Goal: Information Seeking & Learning: Learn about a topic

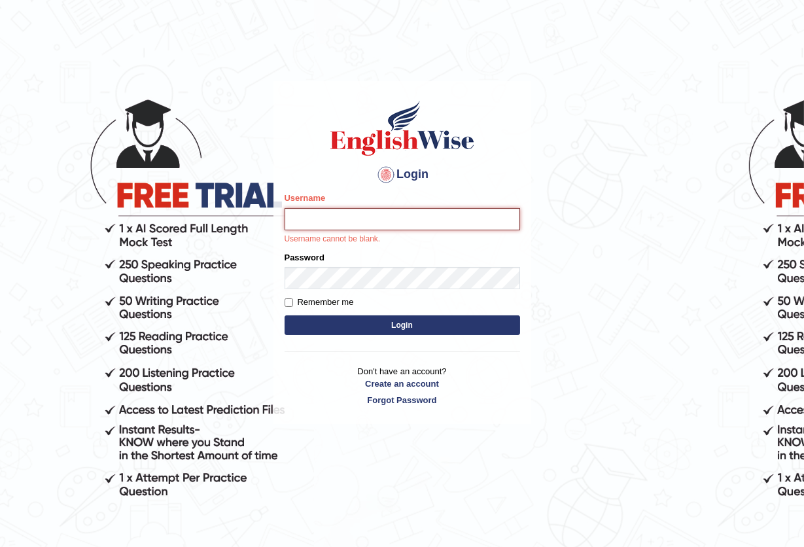
click at [345, 225] on input "Username" at bounding box center [403, 219] width 236 height 22
type input "sinan_parramatta"
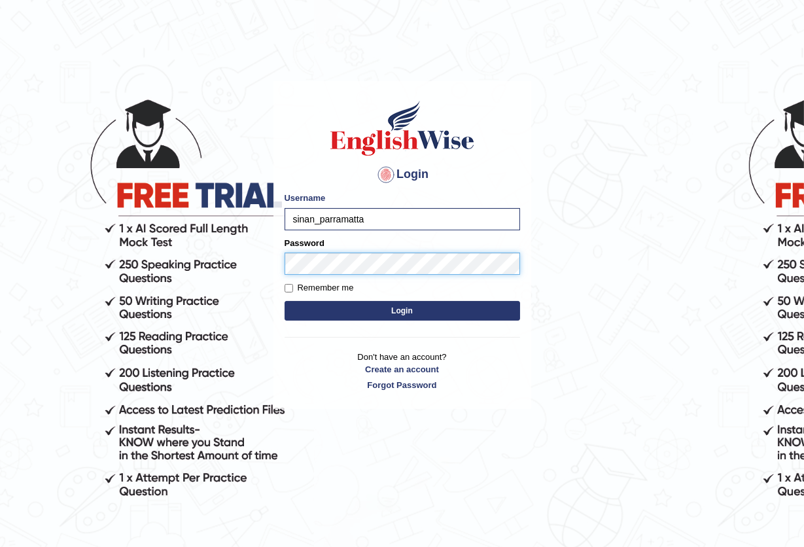
click at [285, 301] on button "Login" at bounding box center [403, 311] width 236 height 20
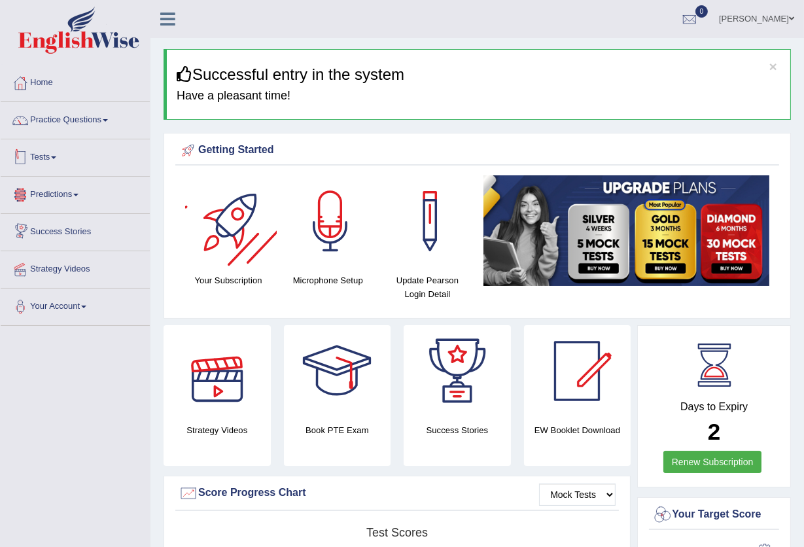
click at [26, 151] on div at bounding box center [20, 158] width 20 height 20
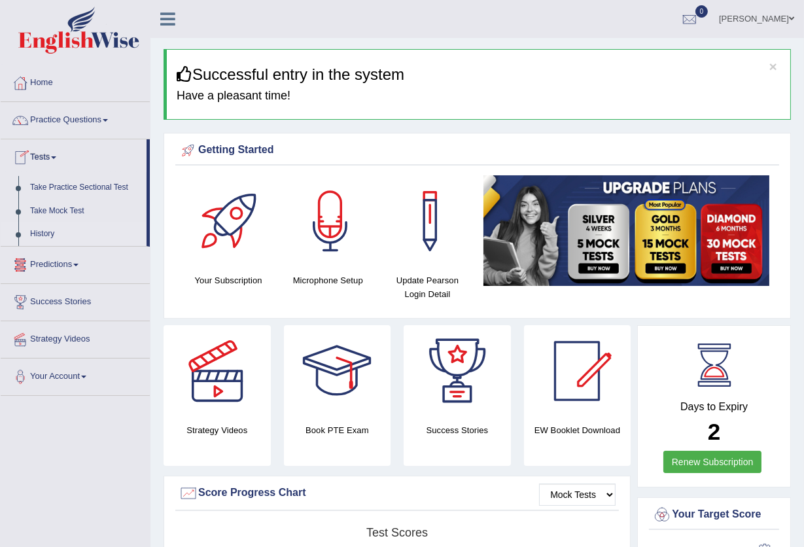
click at [45, 236] on link "History" at bounding box center [85, 234] width 122 height 24
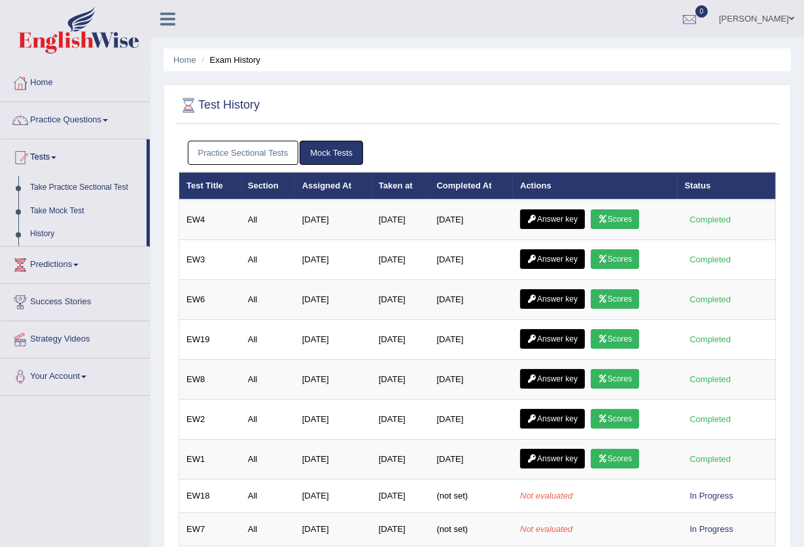
click at [231, 152] on link "Practice Sectional Tests" at bounding box center [243, 153] width 111 height 24
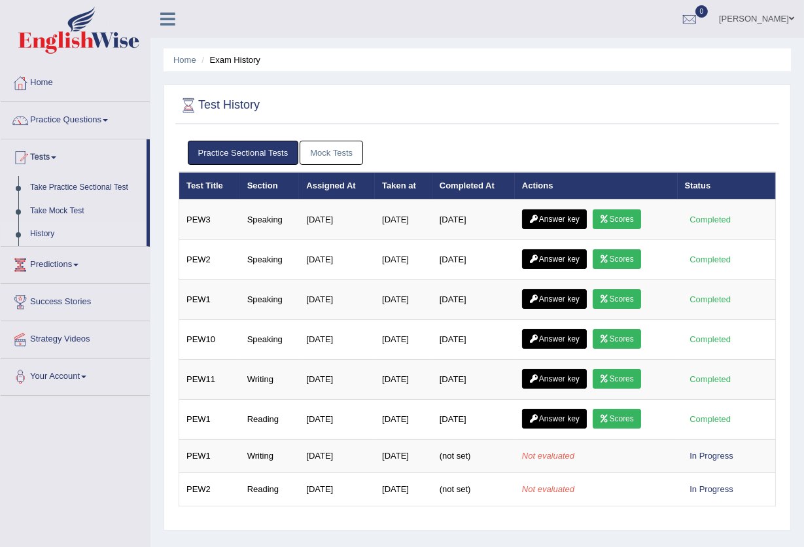
click at [319, 154] on link "Mock Tests" at bounding box center [331, 153] width 63 height 24
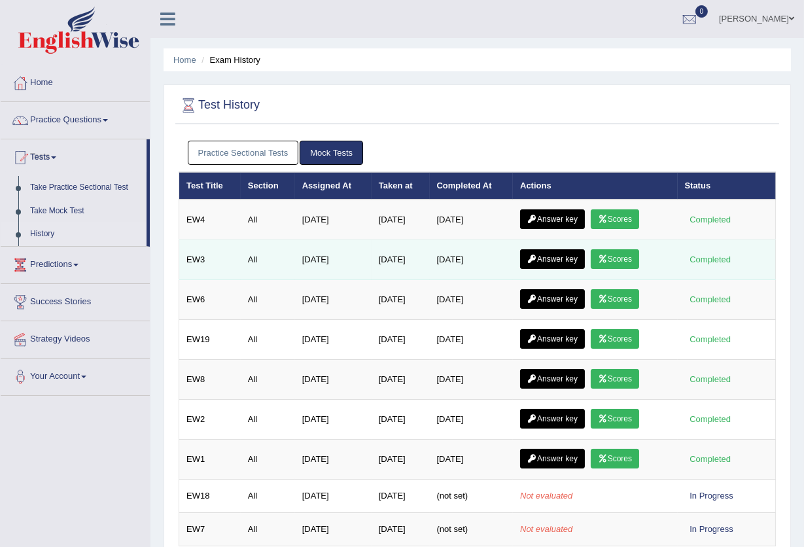
click at [635, 256] on link "Scores" at bounding box center [615, 259] width 48 height 20
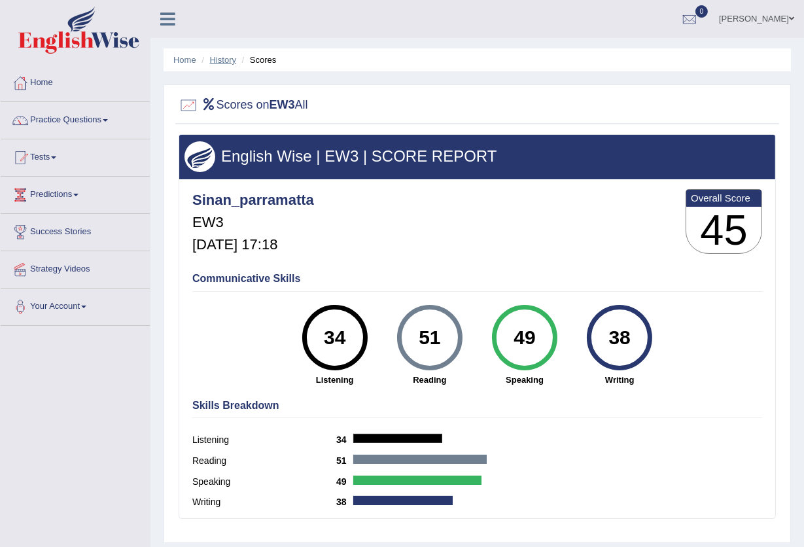
click at [226, 57] on link "History" at bounding box center [223, 60] width 26 height 10
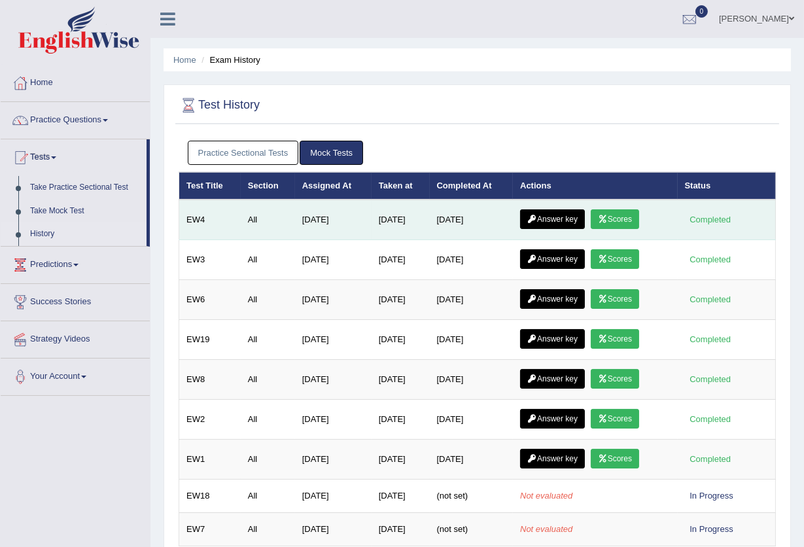
click at [618, 220] on link "Scores" at bounding box center [615, 219] width 48 height 20
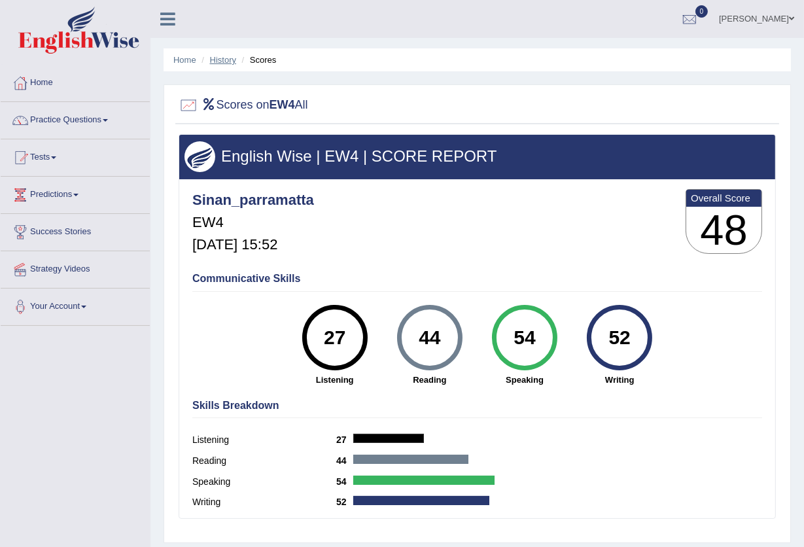
click at [229, 55] on link "History" at bounding box center [223, 60] width 26 height 10
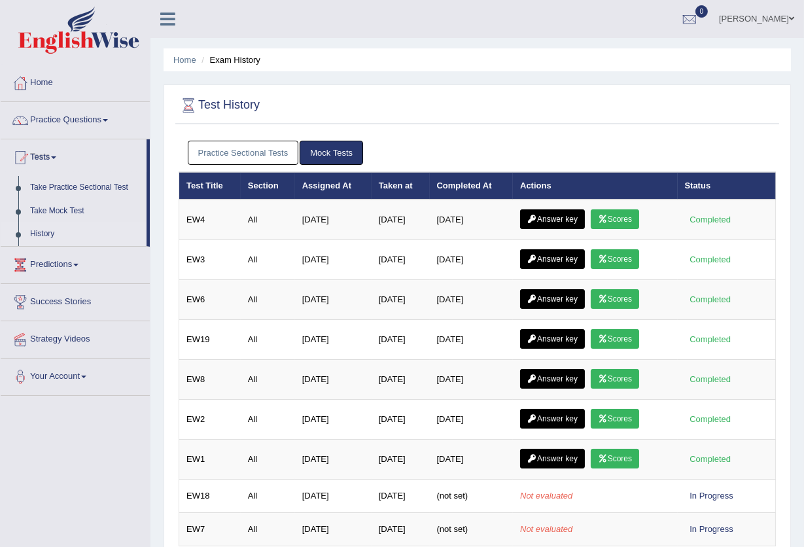
click at [239, 159] on link "Practice Sectional Tests" at bounding box center [243, 153] width 111 height 24
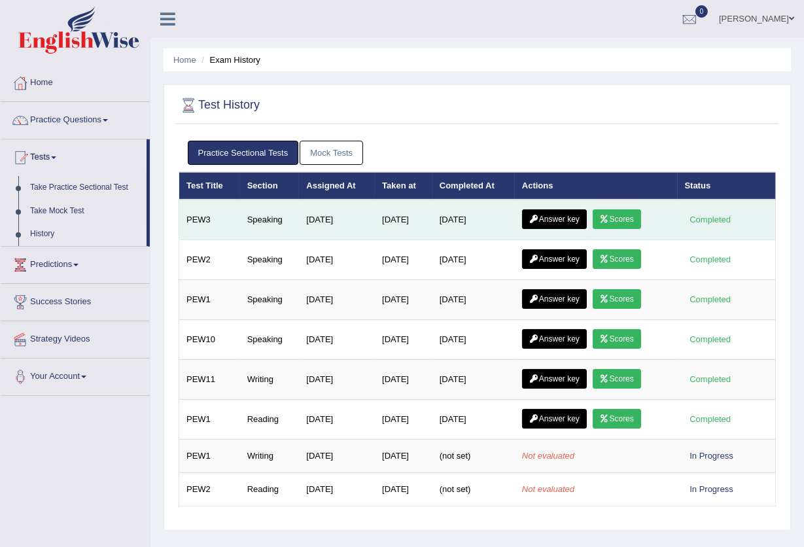
click at [610, 220] on icon at bounding box center [605, 219] width 10 height 8
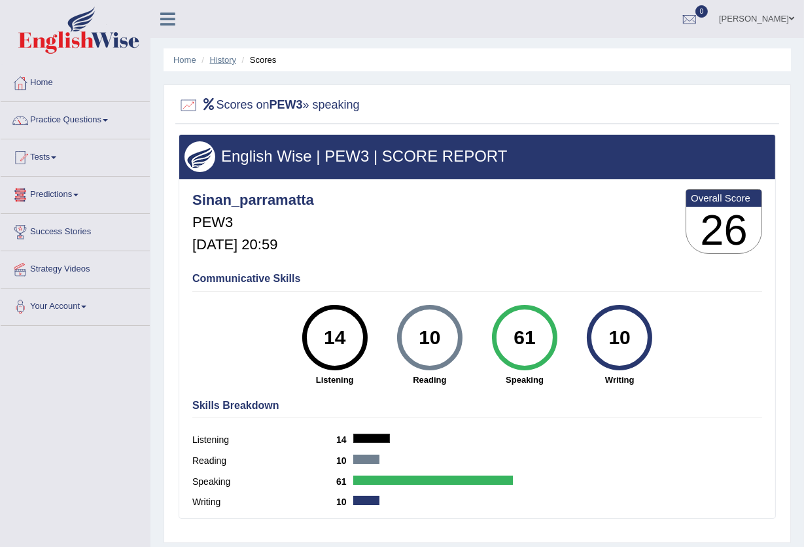
click at [220, 55] on link "History" at bounding box center [223, 60] width 26 height 10
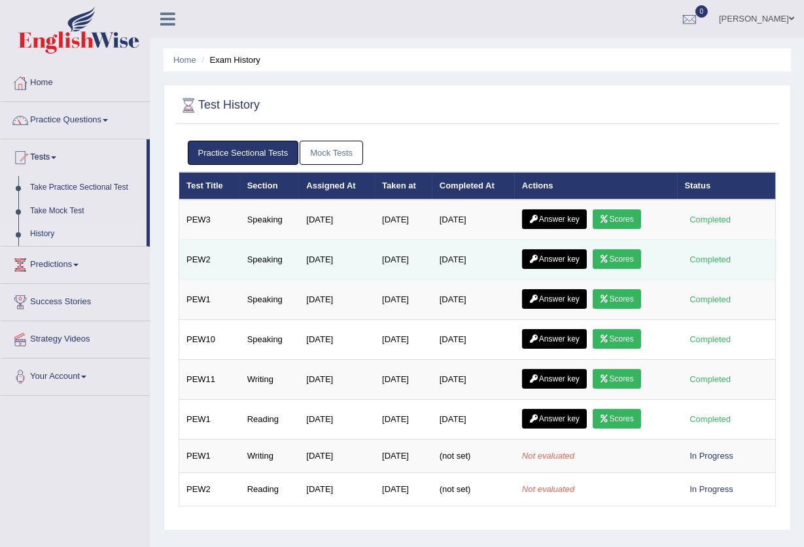
click at [640, 262] on link "Scores" at bounding box center [617, 259] width 48 height 20
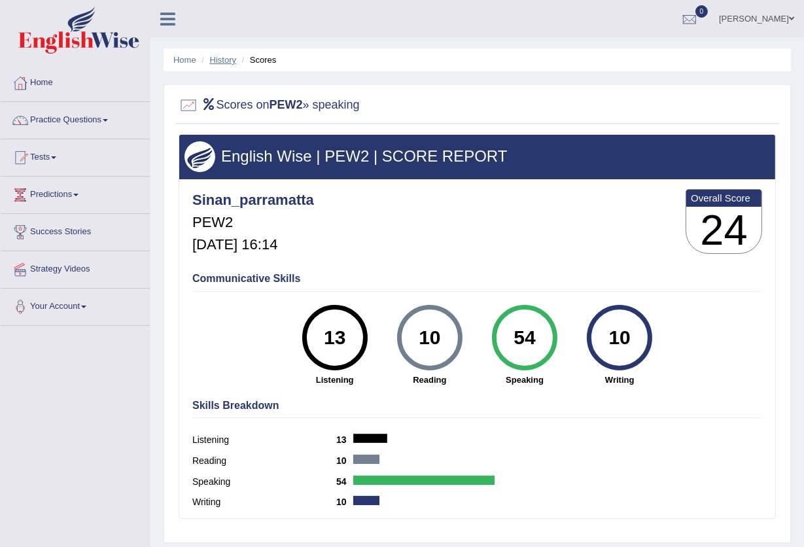
click at [214, 60] on link "History" at bounding box center [223, 60] width 26 height 10
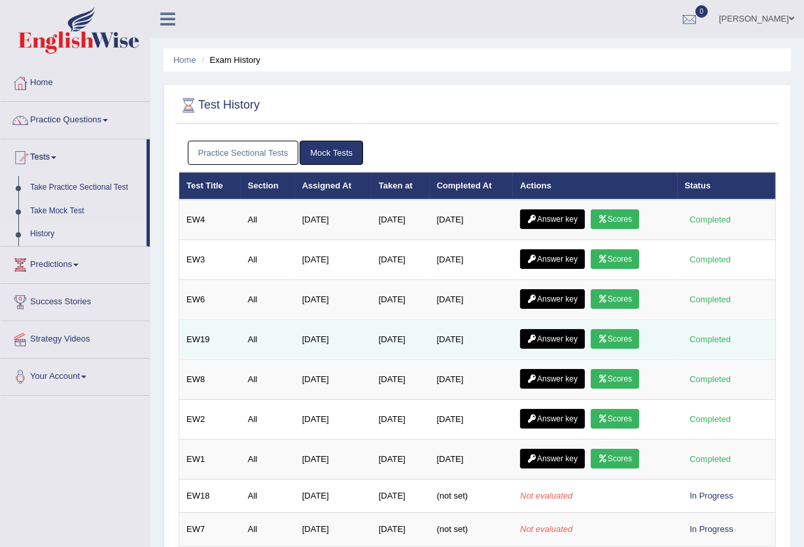
click at [627, 340] on link "Scores" at bounding box center [615, 339] width 48 height 20
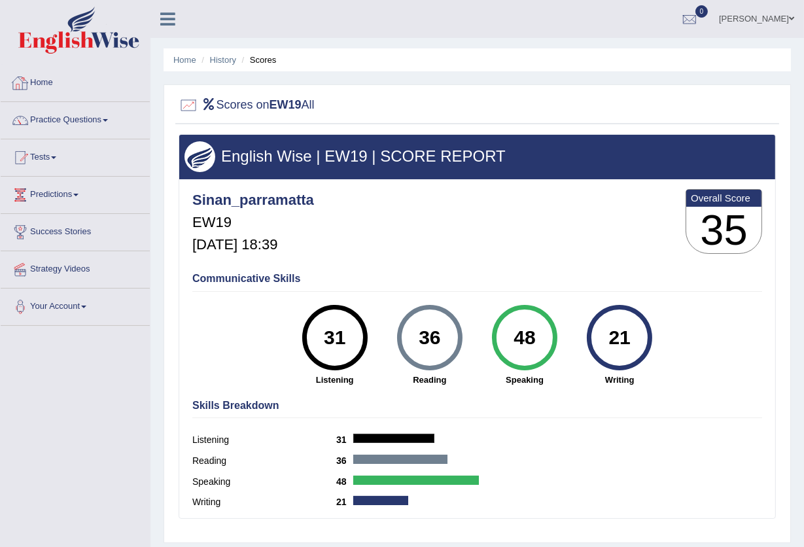
click at [229, 54] on li "History" at bounding box center [217, 60] width 38 height 12
click at [228, 58] on link "History" at bounding box center [223, 60] width 26 height 10
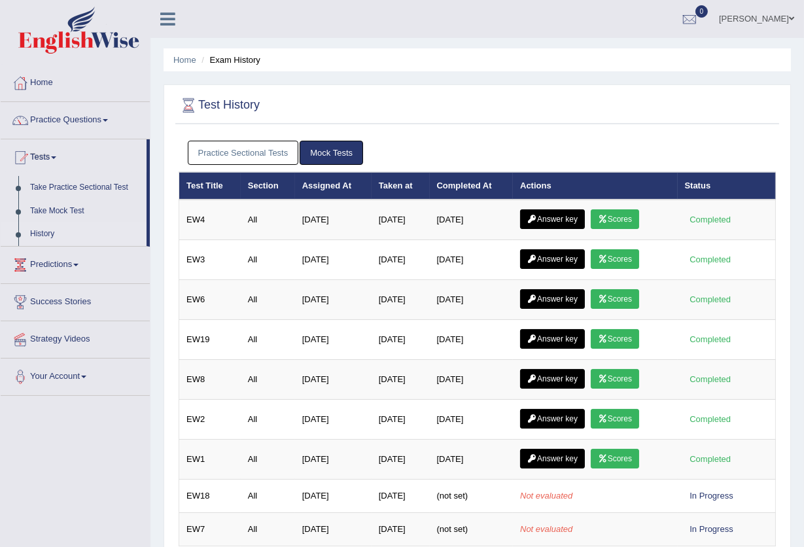
click at [255, 147] on link "Practice Sectional Tests" at bounding box center [243, 153] width 111 height 24
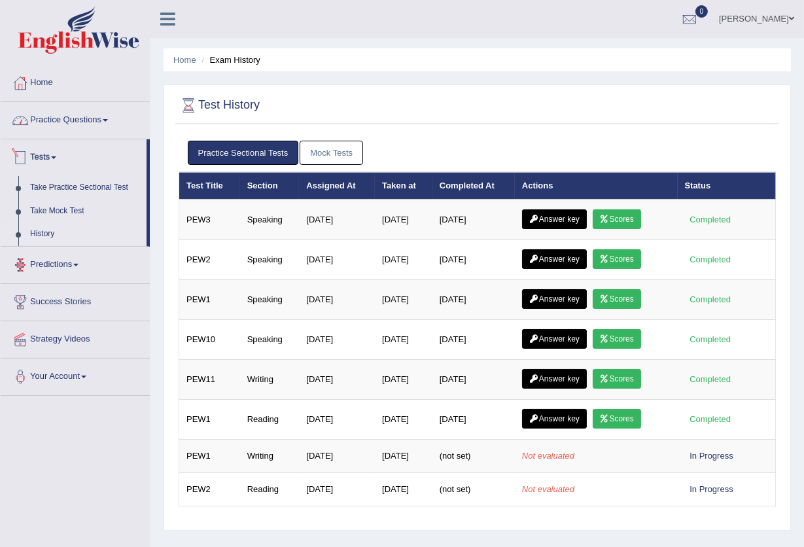
click at [52, 101] on li "Home" at bounding box center [75, 83] width 149 height 37
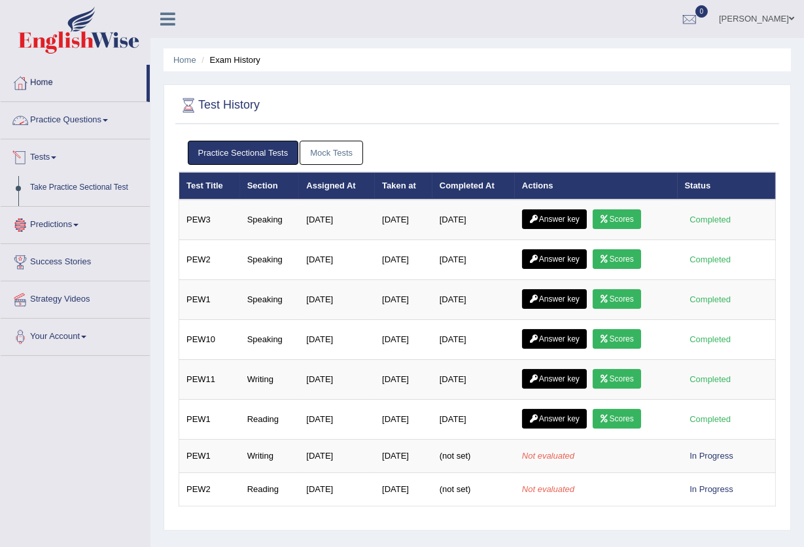
click at [54, 112] on link "Practice Questions" at bounding box center [75, 118] width 149 height 33
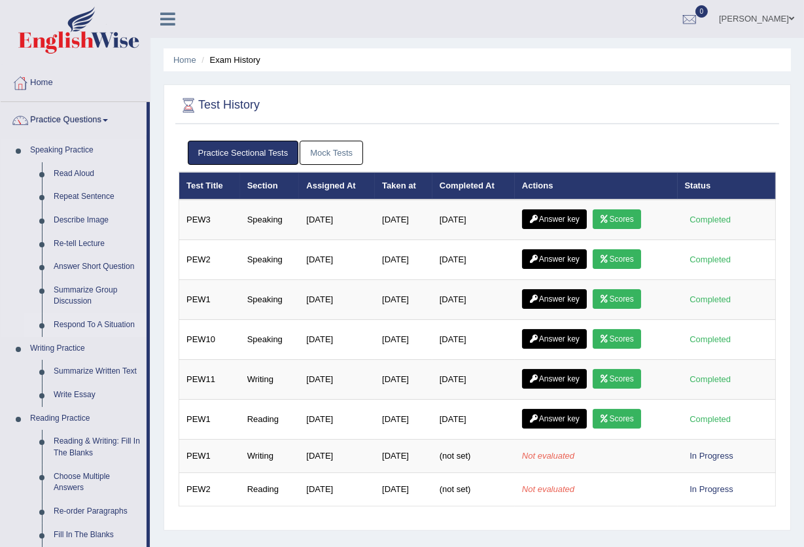
click at [86, 326] on link "Respond To A Situation" at bounding box center [97, 325] width 99 height 24
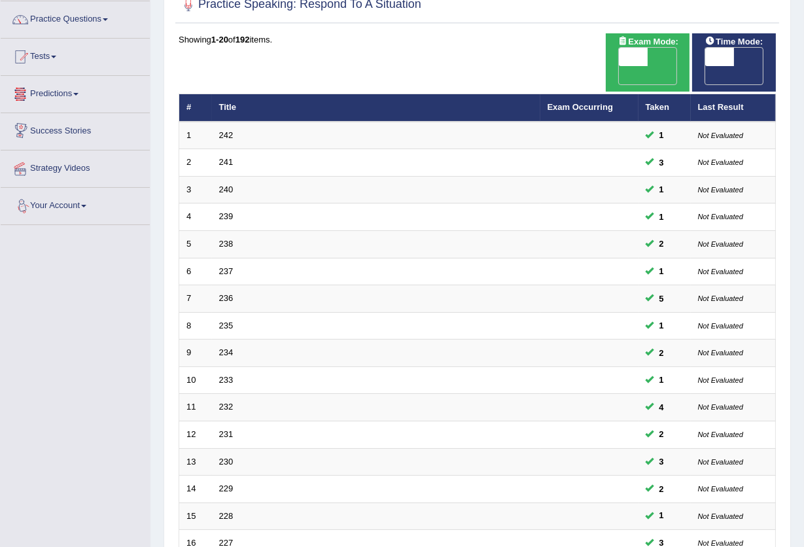
scroll to position [319, 0]
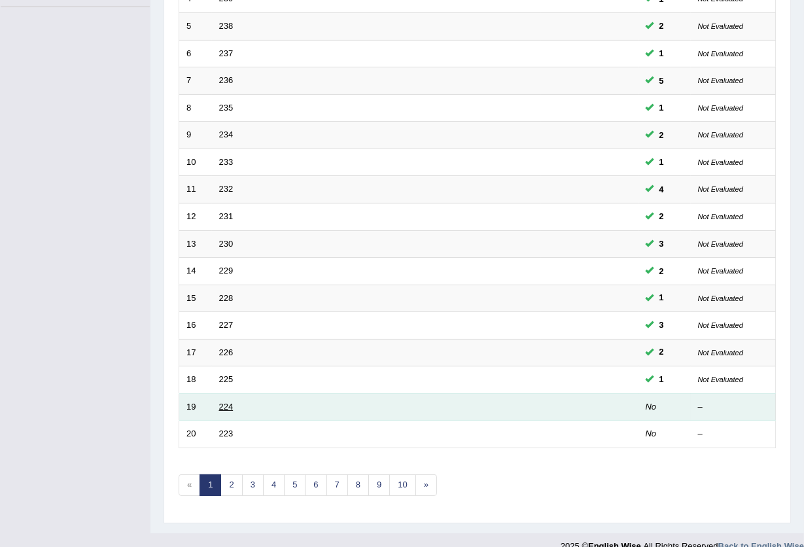
click at [228, 402] on link "224" at bounding box center [226, 407] width 14 height 10
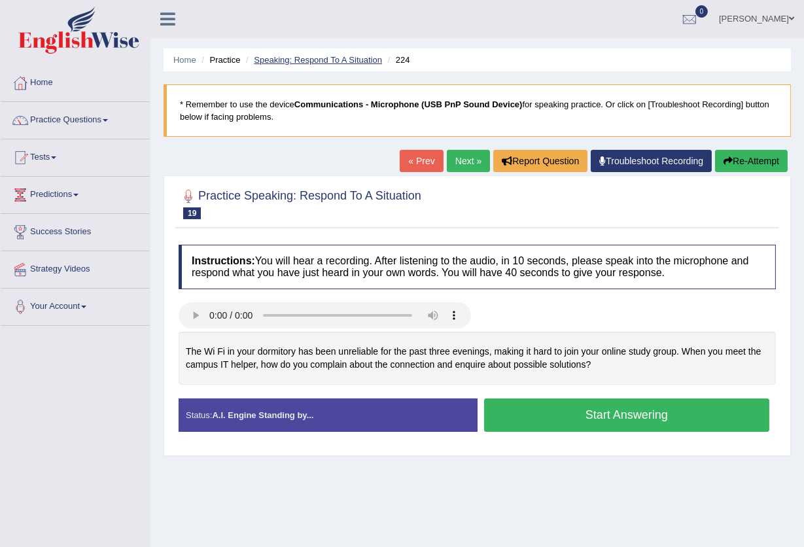
click at [286, 60] on link "Speaking: Respond To A Situation" at bounding box center [318, 60] width 128 height 10
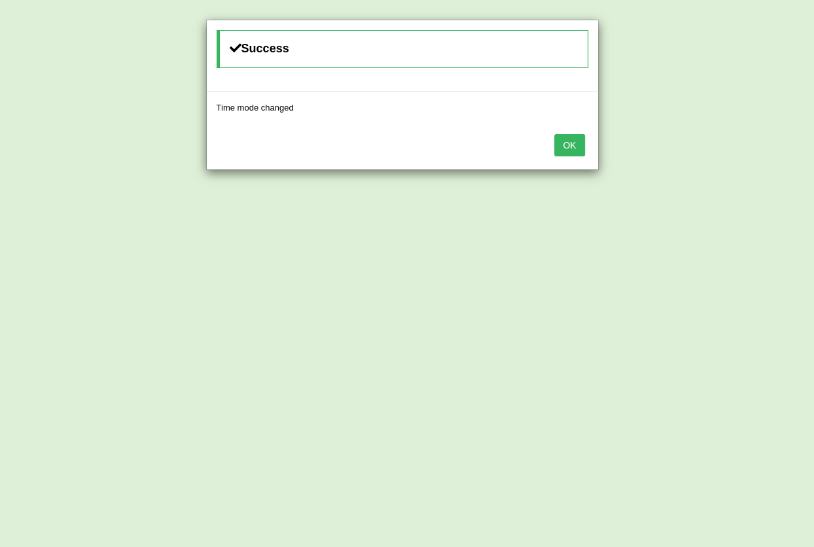
click at [564, 152] on button "OK" at bounding box center [569, 145] width 30 height 22
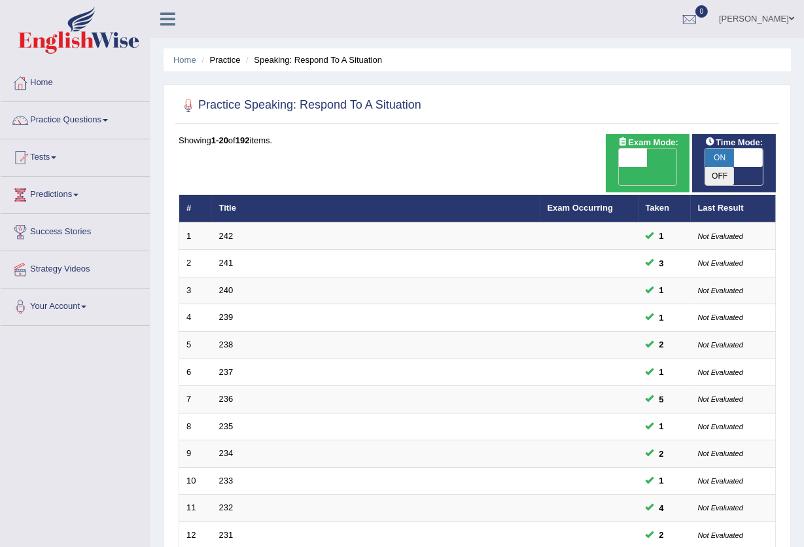
click at [619, 167] on span "OFF" at bounding box center [604, 176] width 29 height 18
checkbox input "true"
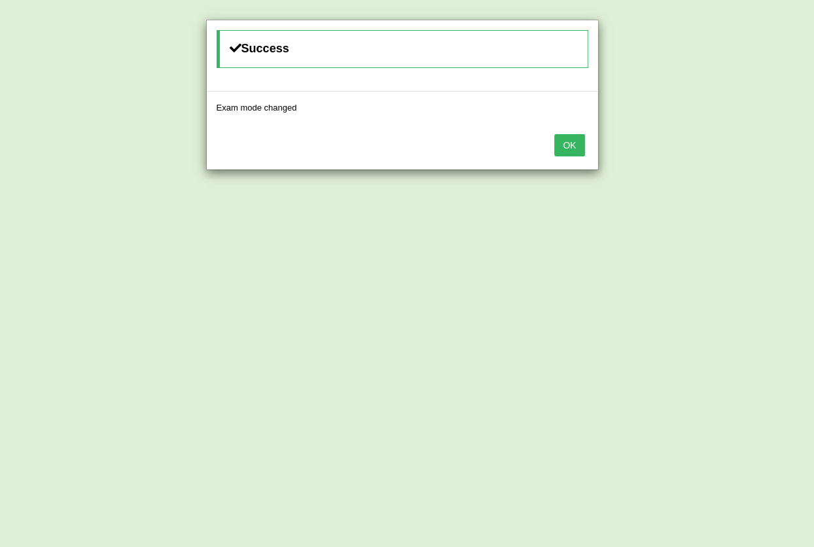
click at [575, 148] on button "OK" at bounding box center [569, 145] width 30 height 22
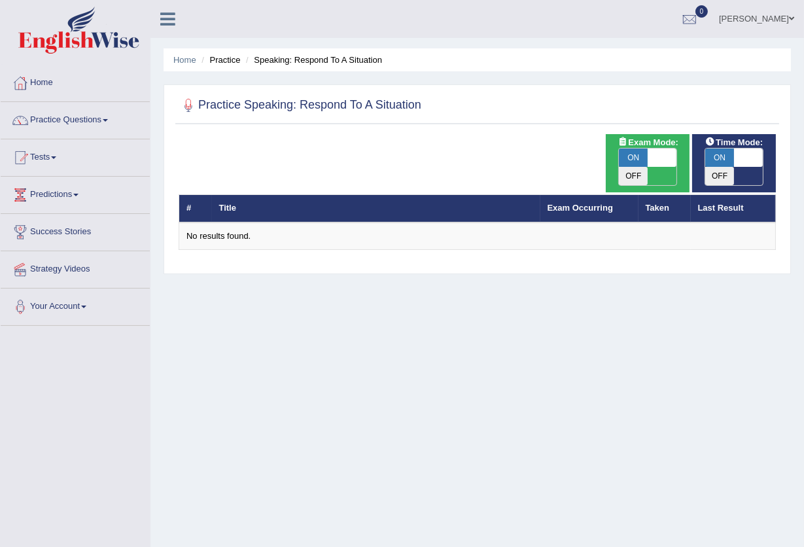
click at [660, 152] on span at bounding box center [662, 158] width 29 height 18
checkbox input "false"
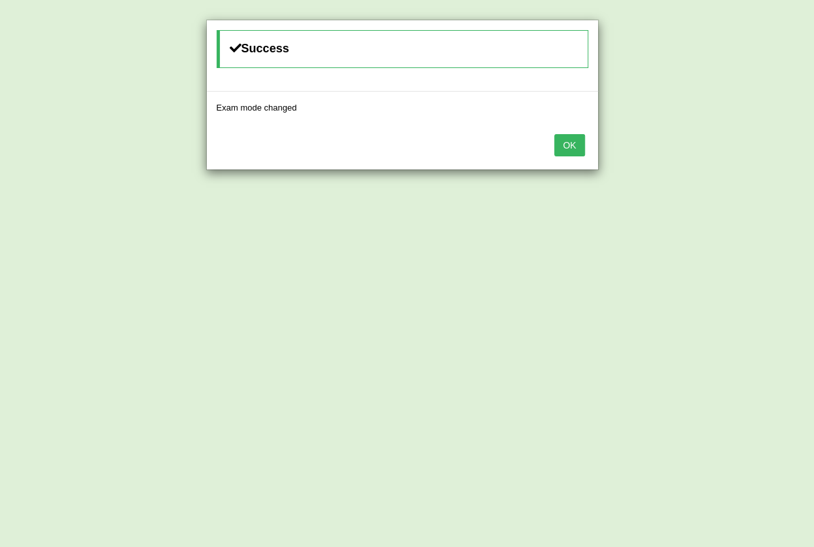
click at [576, 147] on button "OK" at bounding box center [569, 145] width 30 height 22
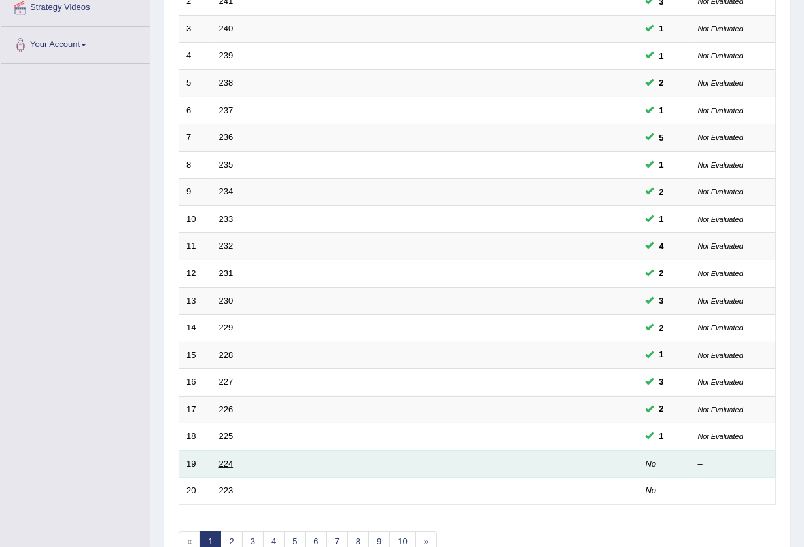
click at [219, 459] on link "224" at bounding box center [226, 464] width 14 height 10
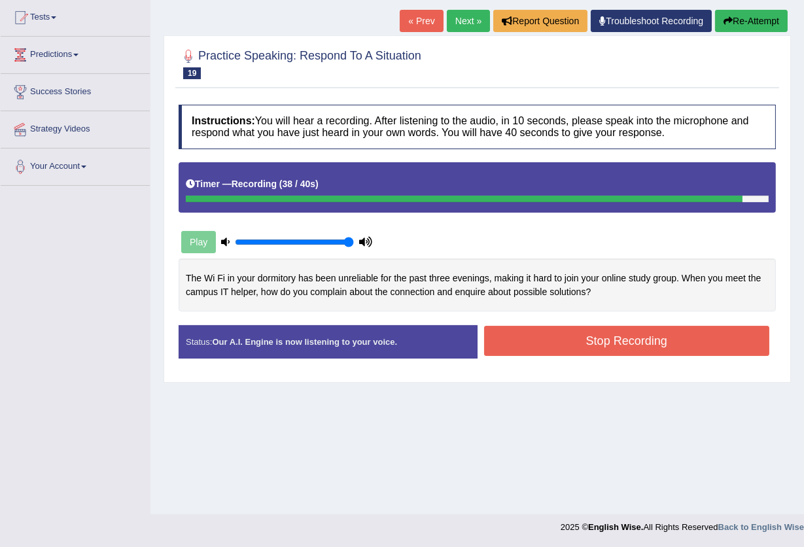
click at [569, 346] on button "Stop Recording" at bounding box center [627, 341] width 286 height 30
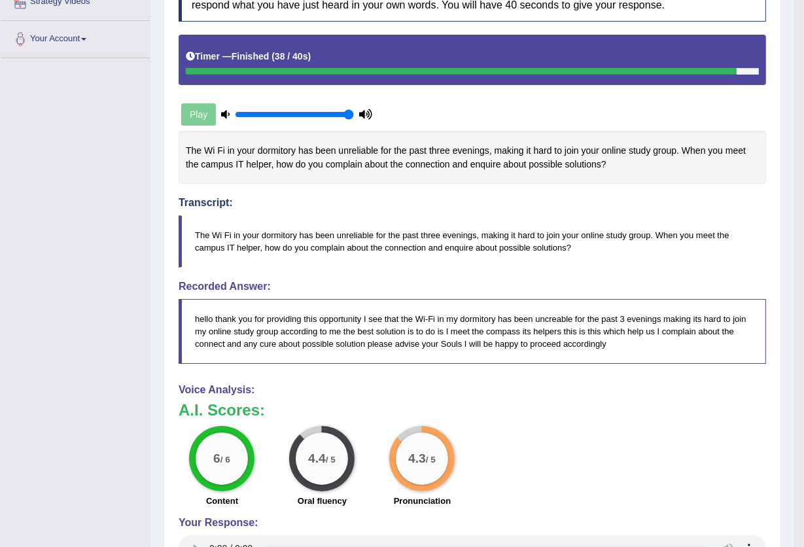
scroll to position [101, 0]
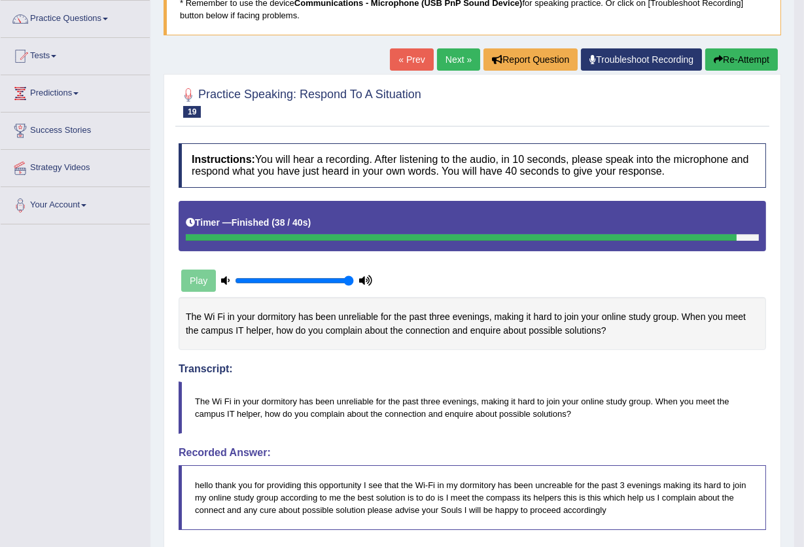
click at [741, 60] on button "Re-Attempt" at bounding box center [741, 59] width 73 height 22
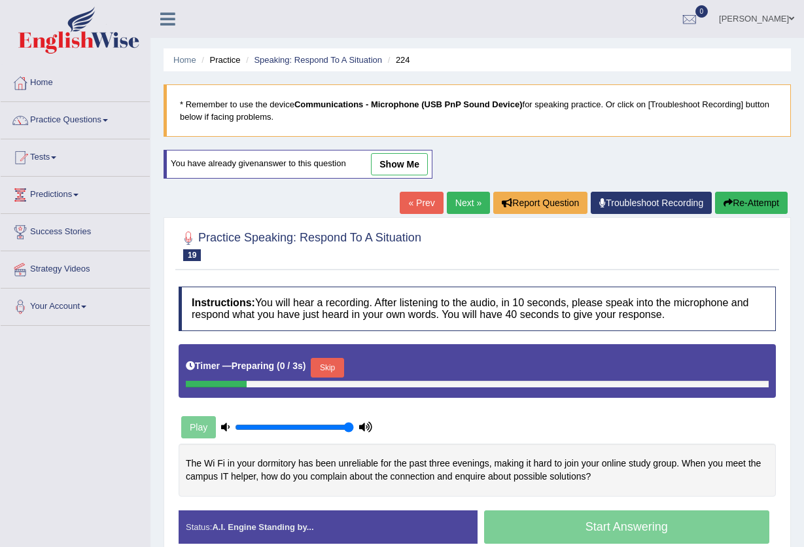
scroll to position [111, 0]
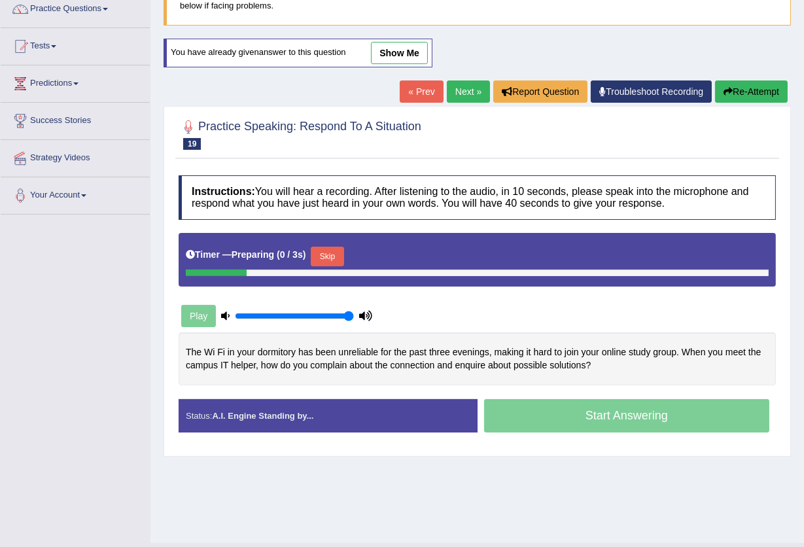
click at [327, 251] on button "Skip" at bounding box center [327, 257] width 33 height 20
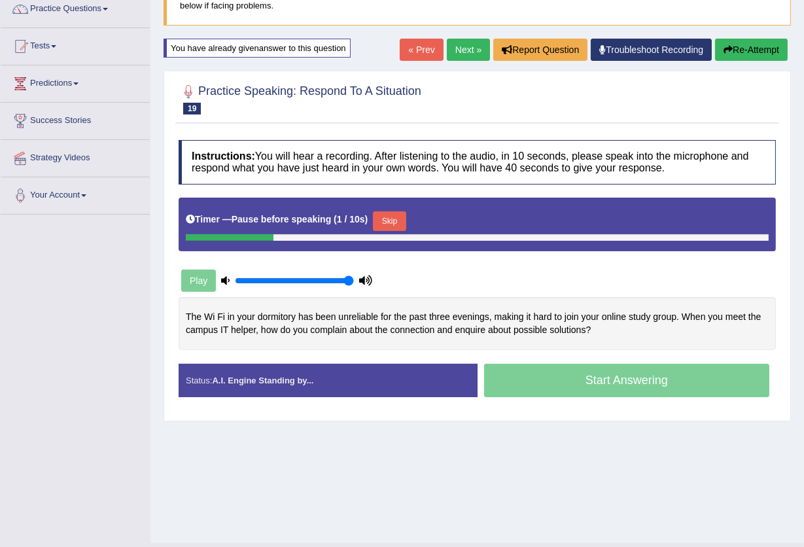
click at [398, 227] on button "Skip" at bounding box center [389, 221] width 33 height 20
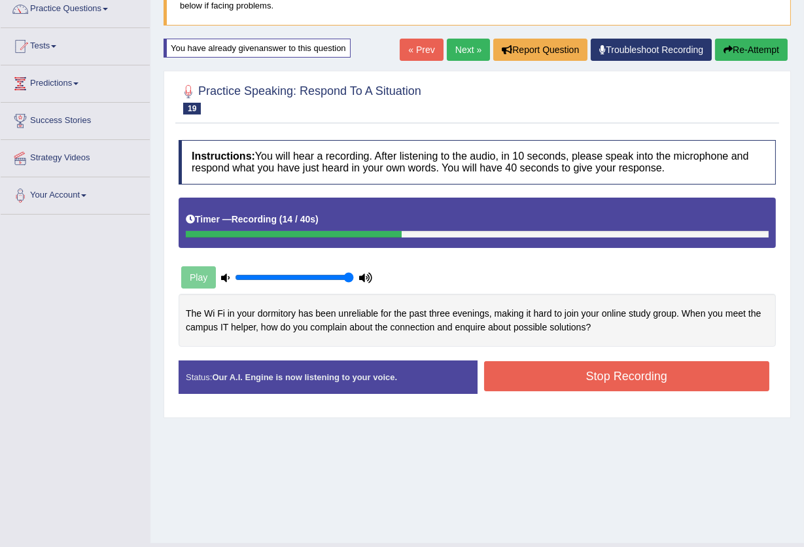
click at [574, 376] on button "Stop Recording" at bounding box center [627, 376] width 286 height 30
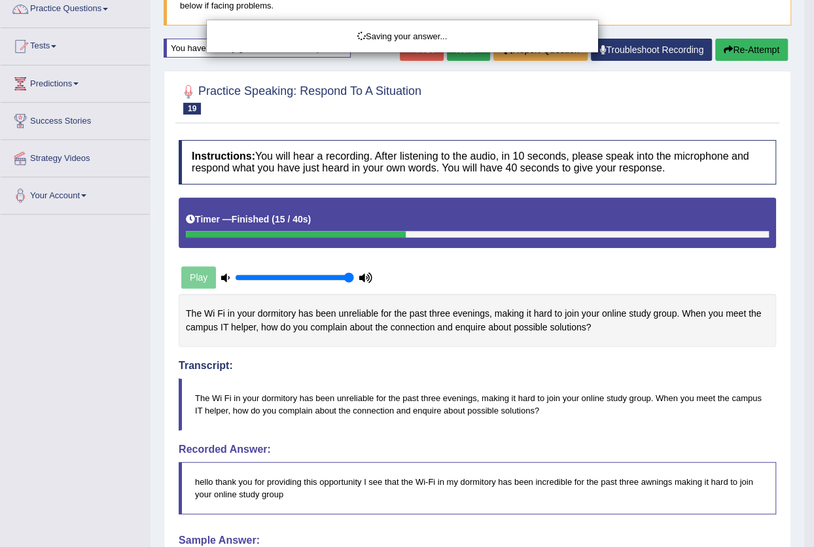
click at [733, 56] on div "Saving your answer..." at bounding box center [407, 273] width 814 height 547
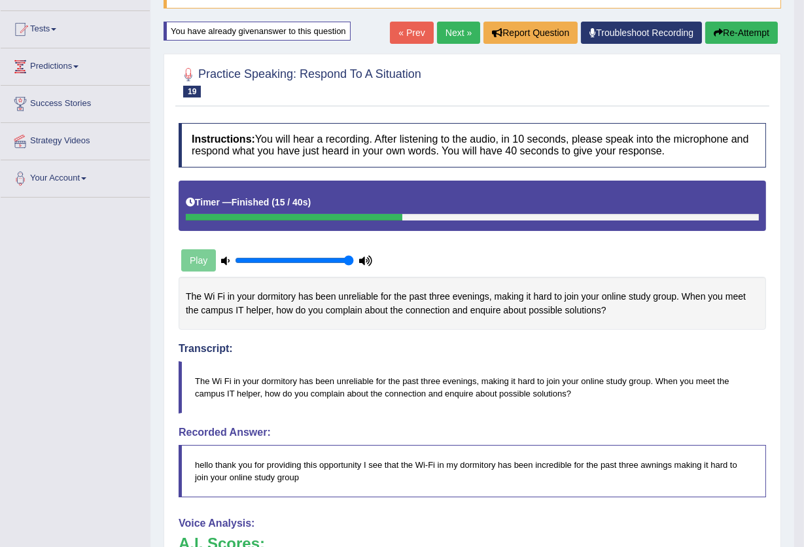
scroll to position [96, 0]
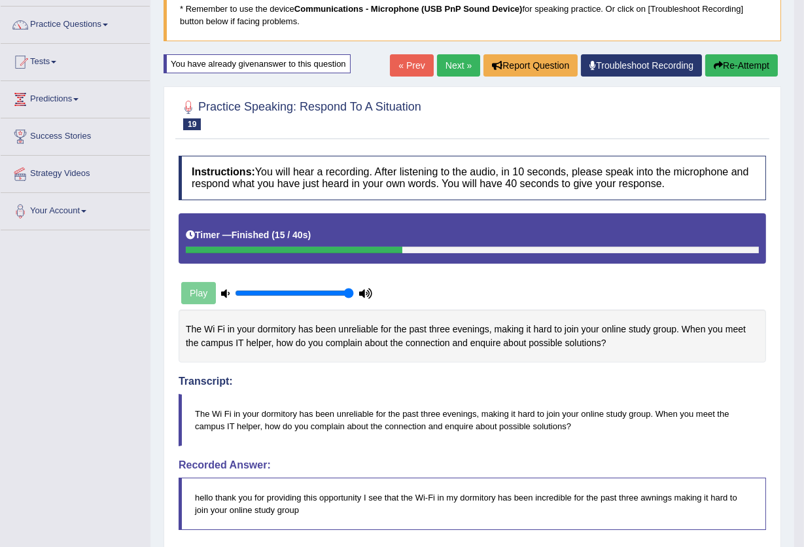
click at [742, 65] on button "Re-Attempt" at bounding box center [741, 65] width 73 height 22
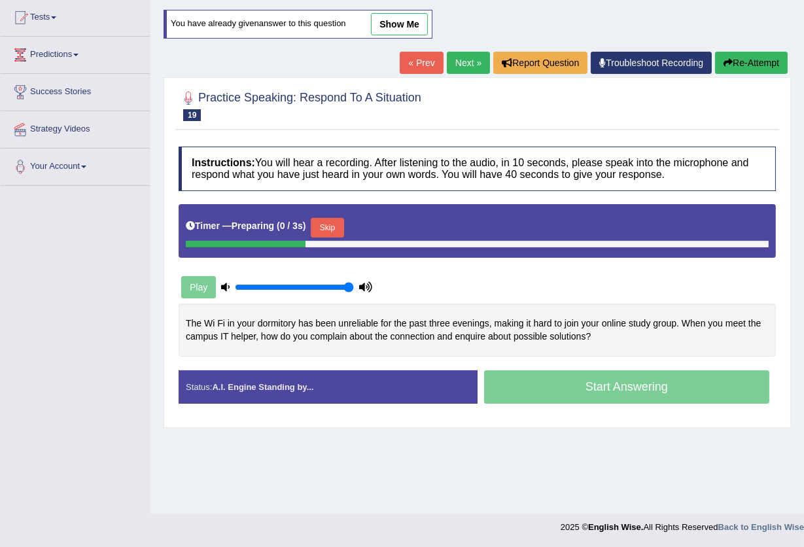
scroll to position [140, 0]
click at [321, 228] on button "Skip" at bounding box center [327, 228] width 33 height 20
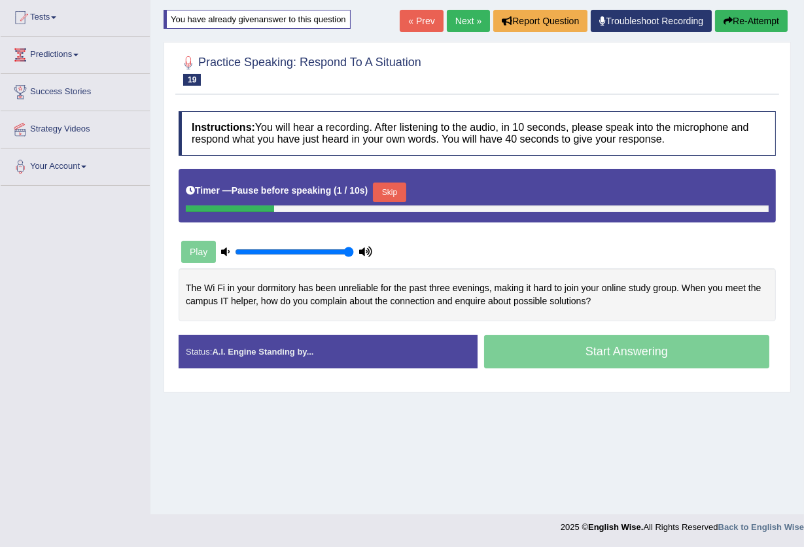
click at [400, 198] on button "Skip" at bounding box center [389, 193] width 33 height 20
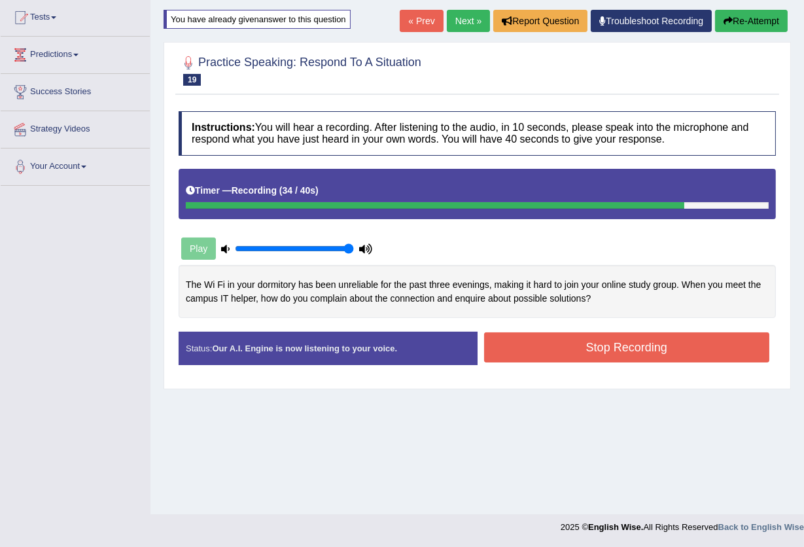
click at [595, 347] on button "Stop Recording" at bounding box center [627, 347] width 286 height 30
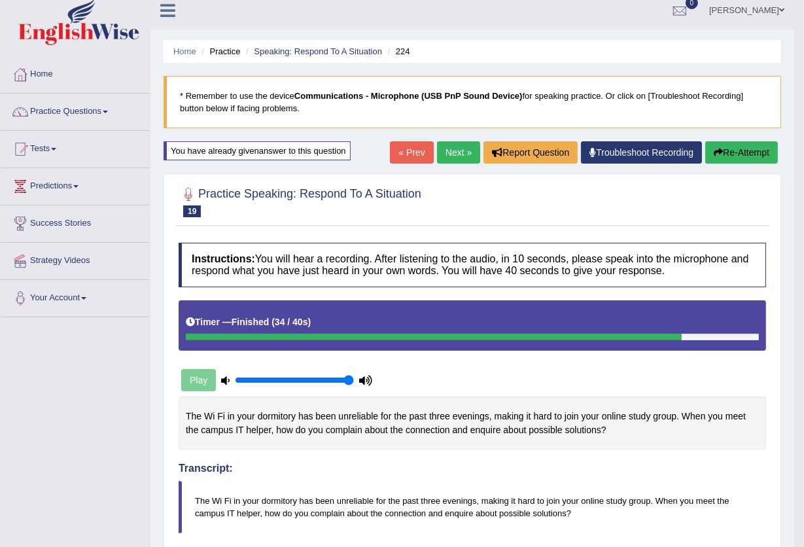
scroll to position [0, 0]
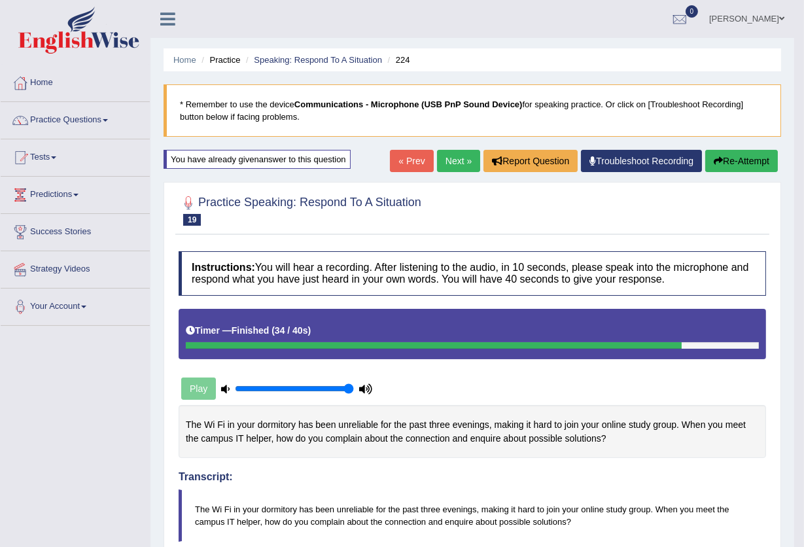
click at [450, 167] on link "Next »" at bounding box center [458, 161] width 43 height 22
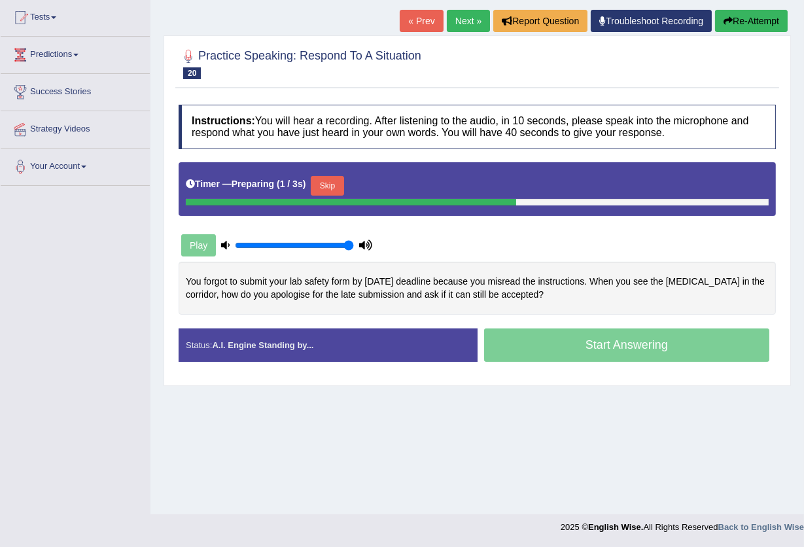
click at [330, 190] on button "Skip" at bounding box center [327, 186] width 33 height 20
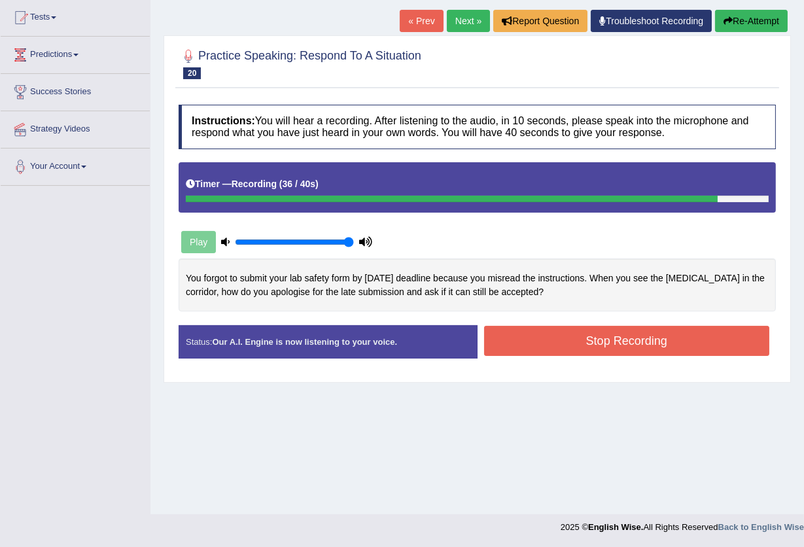
click at [605, 349] on button "Stop Recording" at bounding box center [627, 341] width 286 height 30
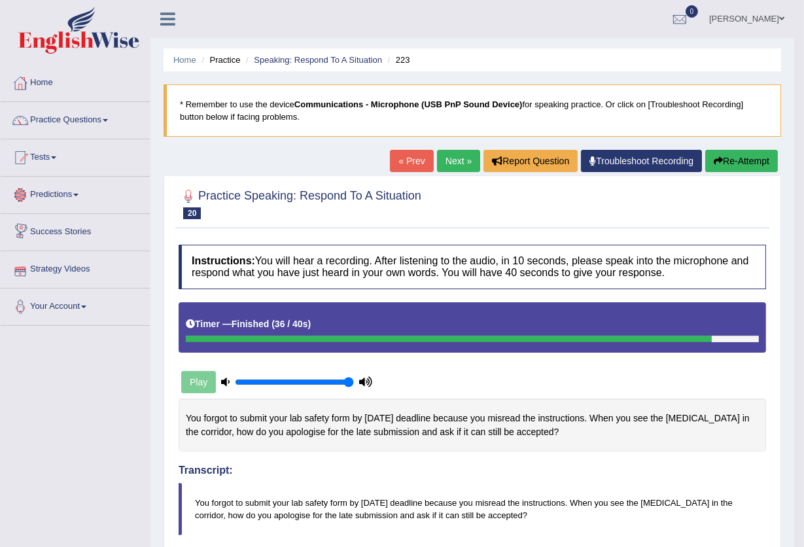
click at [45, 200] on link "Predictions" at bounding box center [75, 193] width 149 height 33
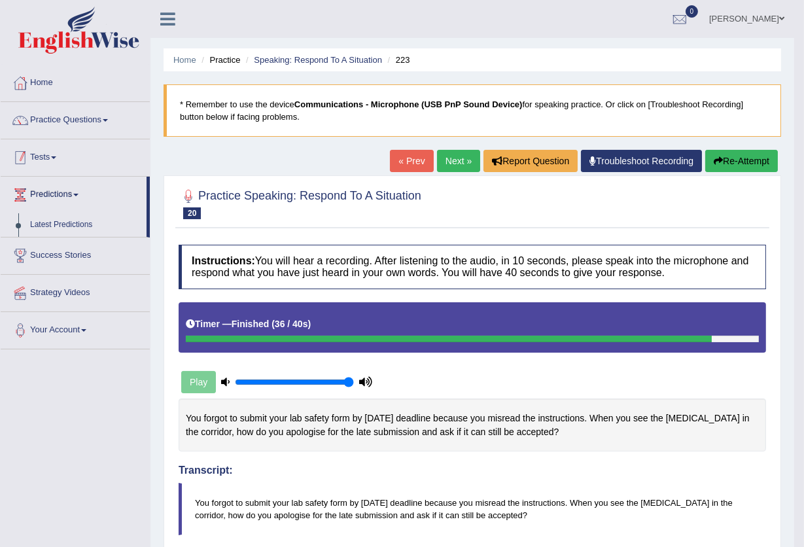
click at [62, 155] on link "Tests" at bounding box center [75, 155] width 149 height 33
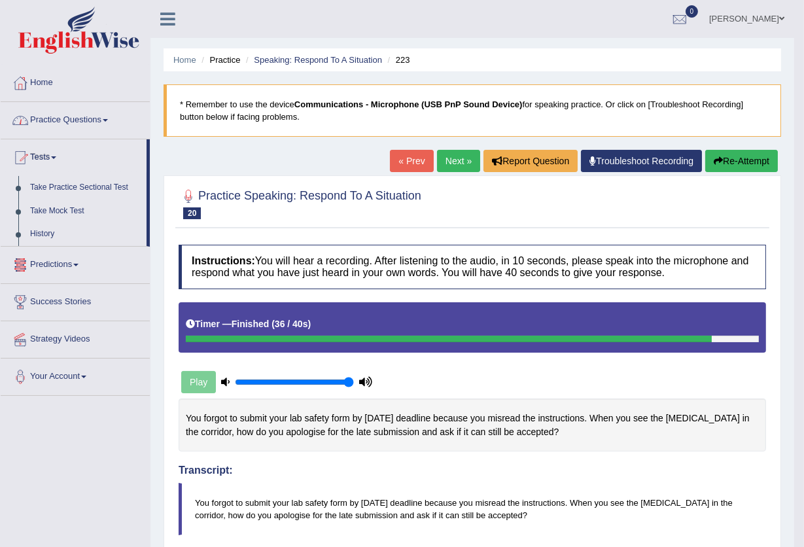
click at [69, 125] on link "Practice Questions" at bounding box center [75, 118] width 149 height 33
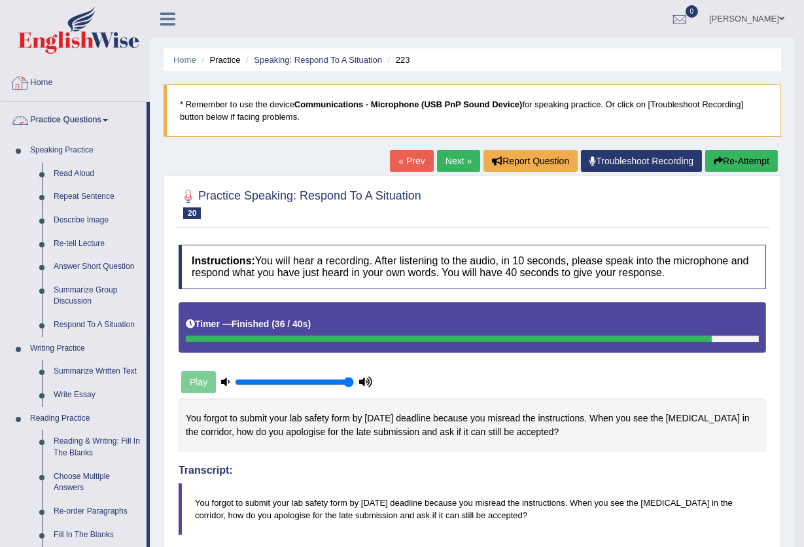
click at [41, 150] on link "Speaking Practice" at bounding box center [85, 151] width 122 height 24
click at [77, 292] on link "Summarize Group Discussion" at bounding box center [97, 296] width 99 height 35
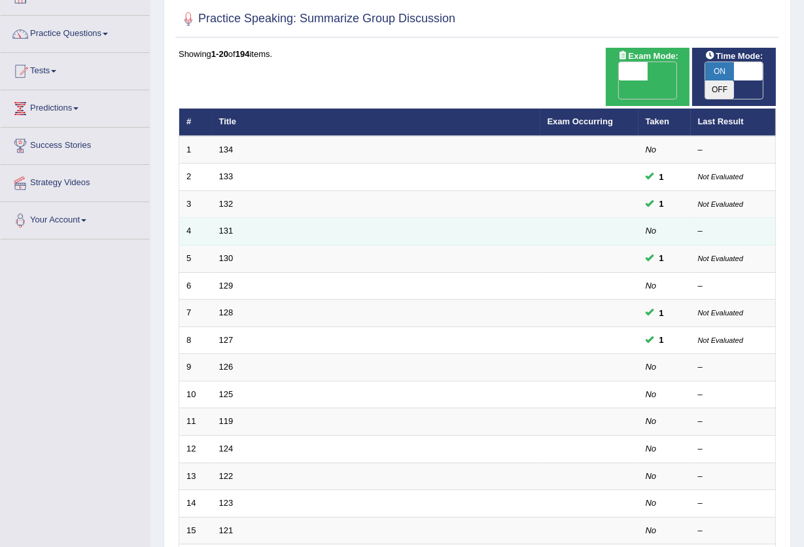
scroll to position [87, 0]
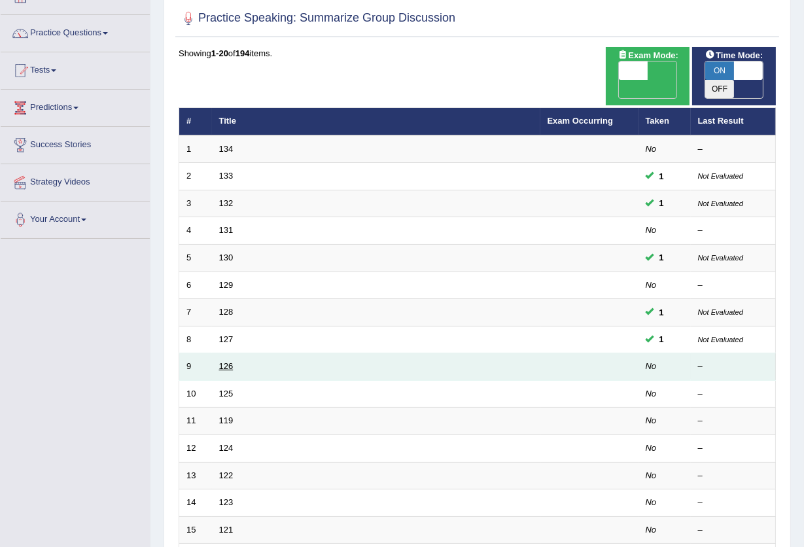
click at [227, 361] on link "126" at bounding box center [226, 366] width 14 height 10
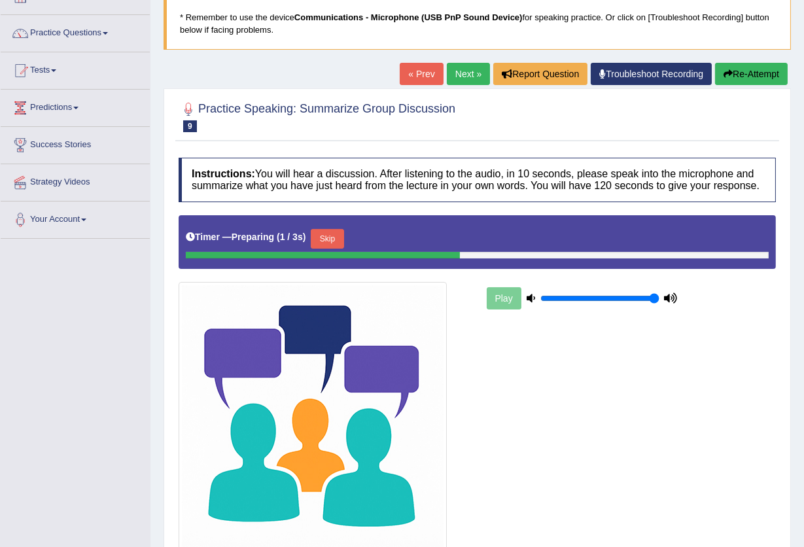
scroll to position [174, 0]
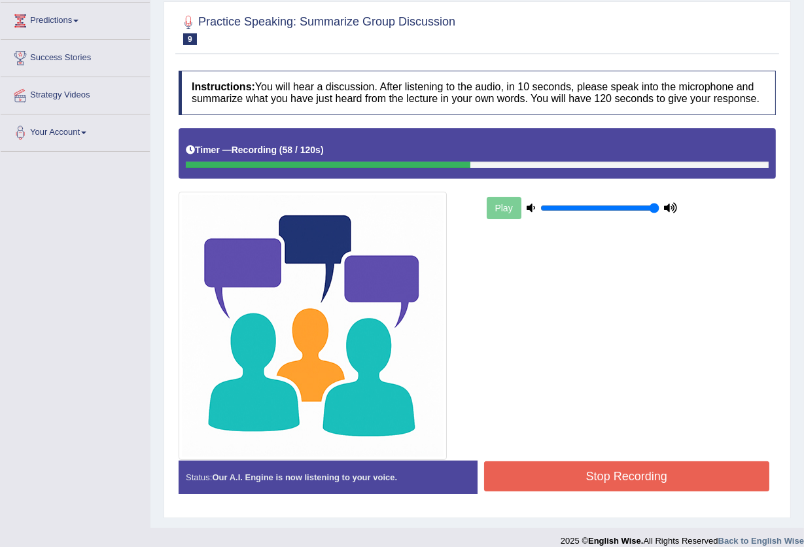
click at [572, 478] on button "Stop Recording" at bounding box center [627, 476] width 286 height 30
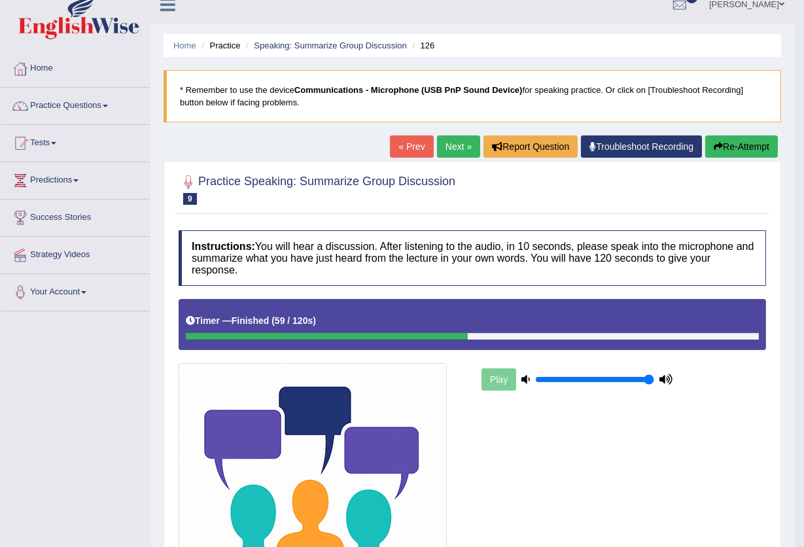
scroll to position [0, 0]
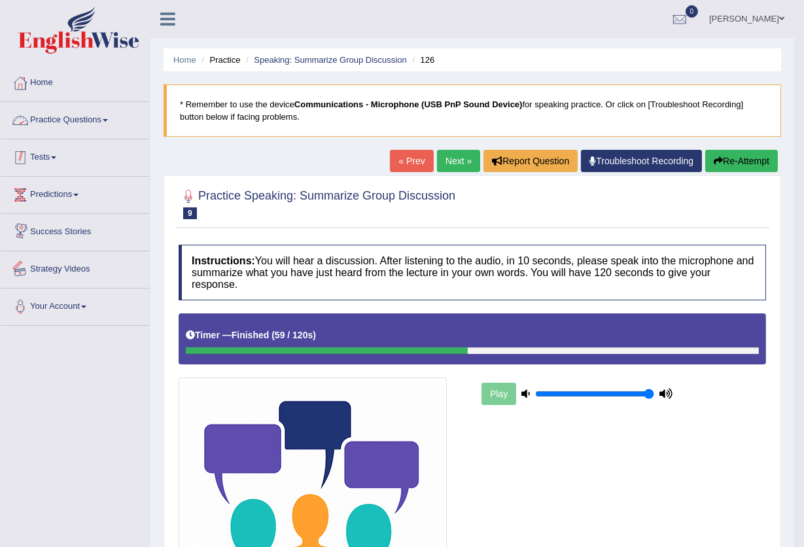
click at [65, 156] on link "Tests" at bounding box center [75, 155] width 149 height 33
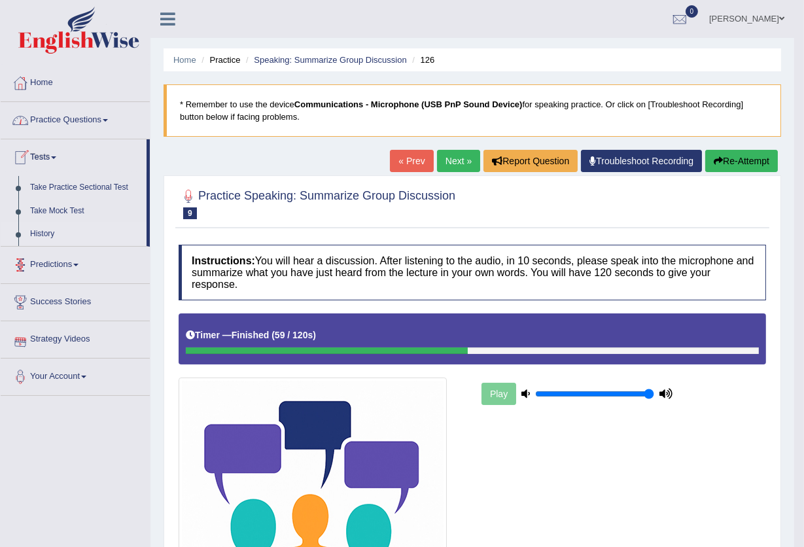
click at [47, 236] on link "History" at bounding box center [85, 234] width 122 height 24
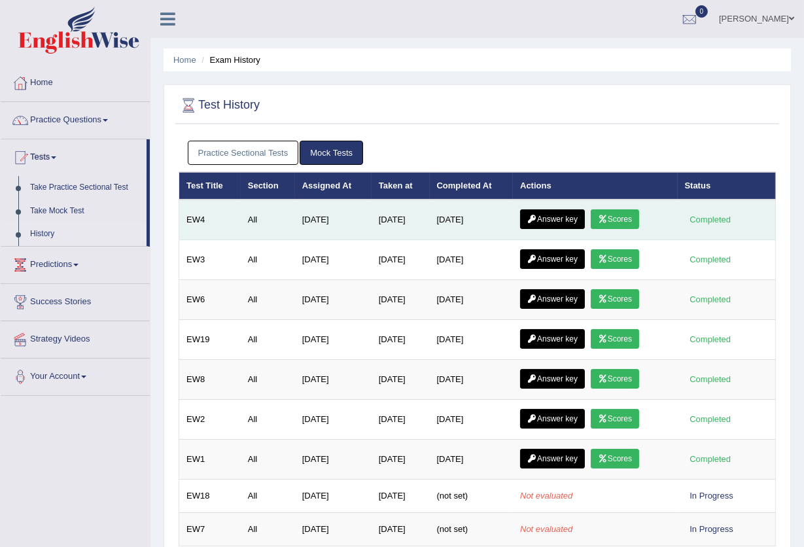
click at [614, 216] on link "Scores" at bounding box center [615, 219] width 48 height 20
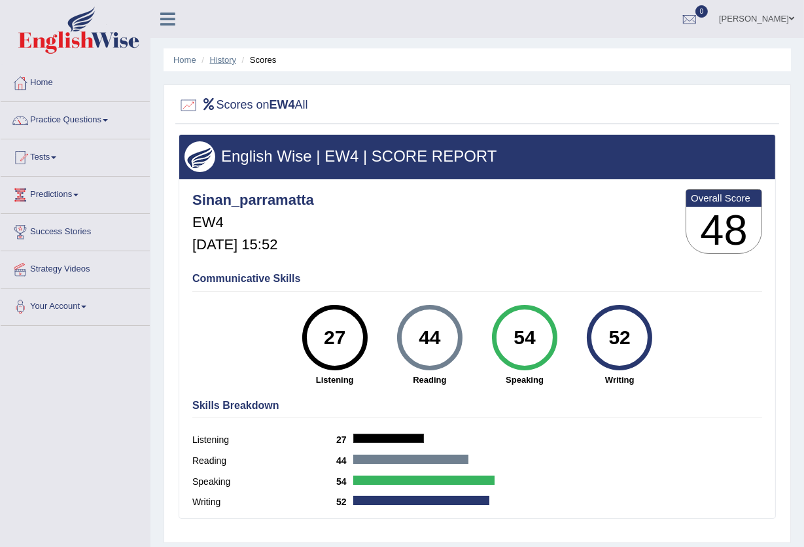
click at [226, 62] on link "History" at bounding box center [223, 60] width 26 height 10
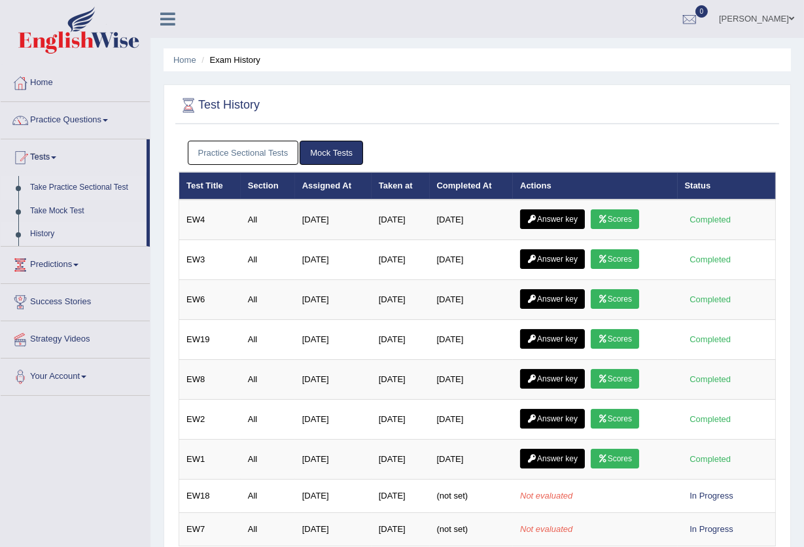
click at [80, 190] on link "Take Practice Sectional Test" at bounding box center [85, 188] width 122 height 24
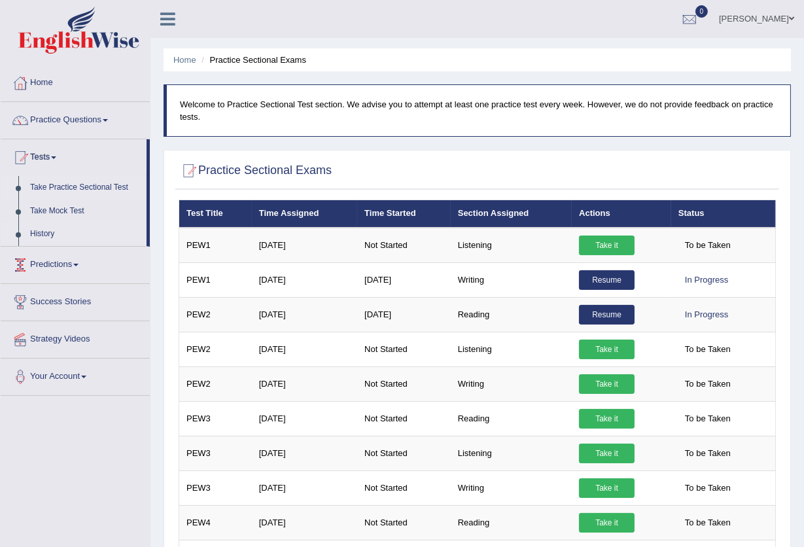
click at [48, 235] on link "History" at bounding box center [85, 234] width 122 height 24
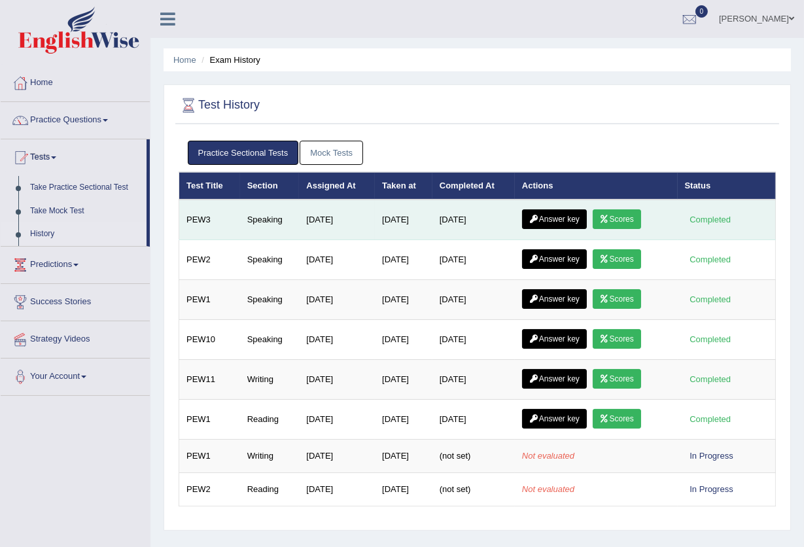
click at [616, 219] on link "Scores" at bounding box center [617, 219] width 48 height 20
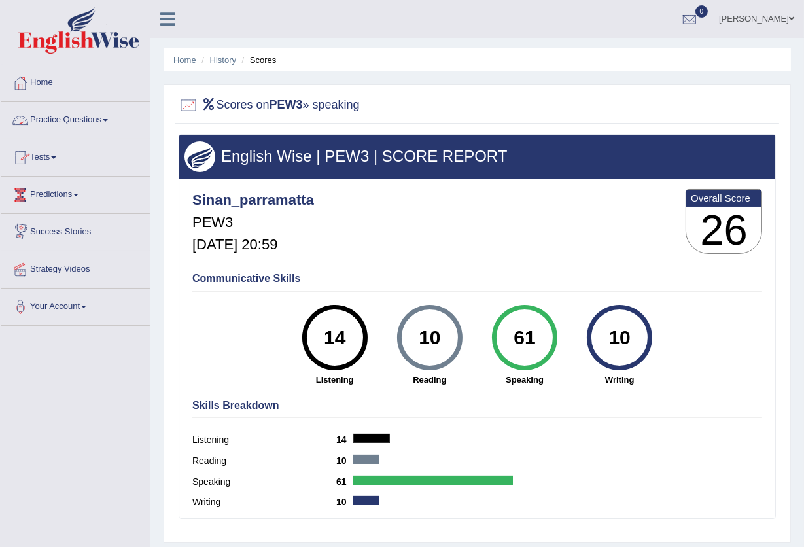
click at [65, 121] on link "Practice Questions" at bounding box center [75, 118] width 149 height 33
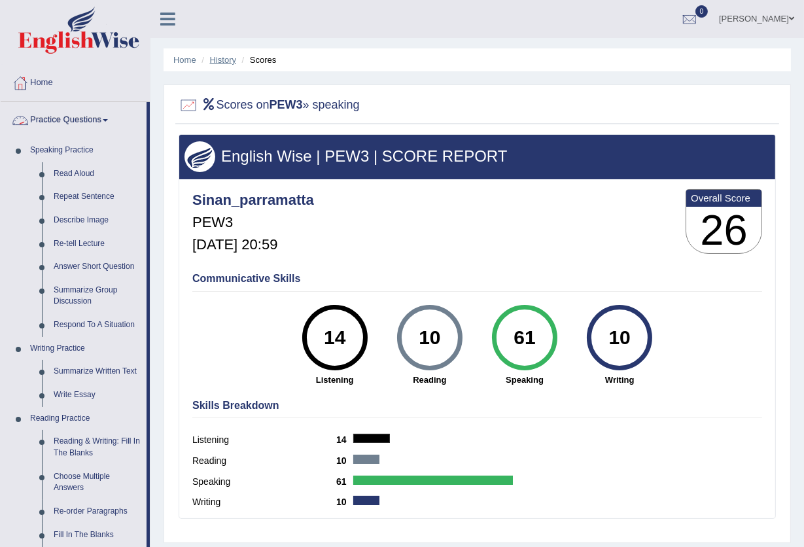
click at [222, 59] on link "History" at bounding box center [223, 60] width 26 height 10
